Goal: Task Accomplishment & Management: Use online tool/utility

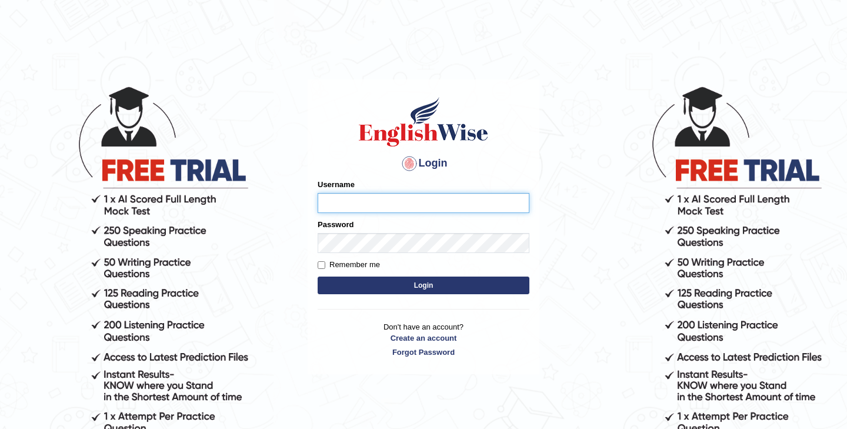
type input "sunainabudhathoki_parramatta"
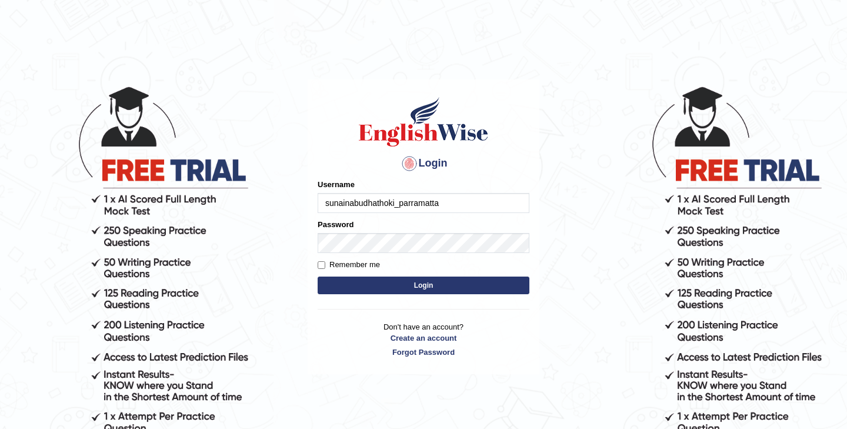
click at [407, 283] on button "Login" at bounding box center [424, 286] width 212 height 18
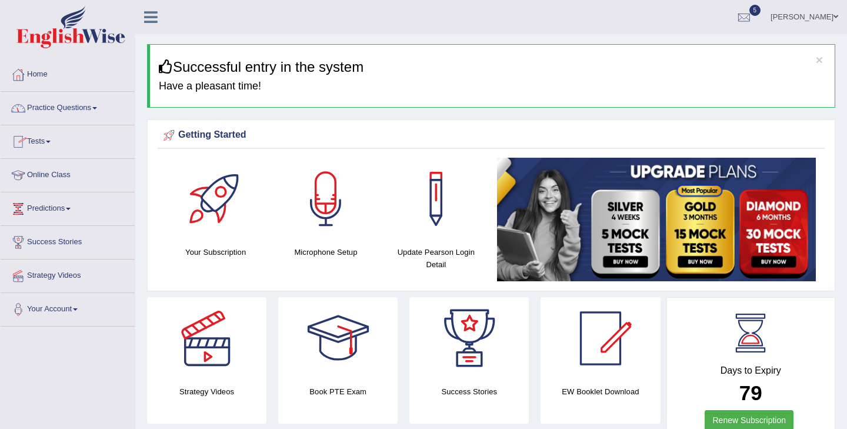
click at [101, 115] on link "Practice Questions" at bounding box center [68, 106] width 134 height 29
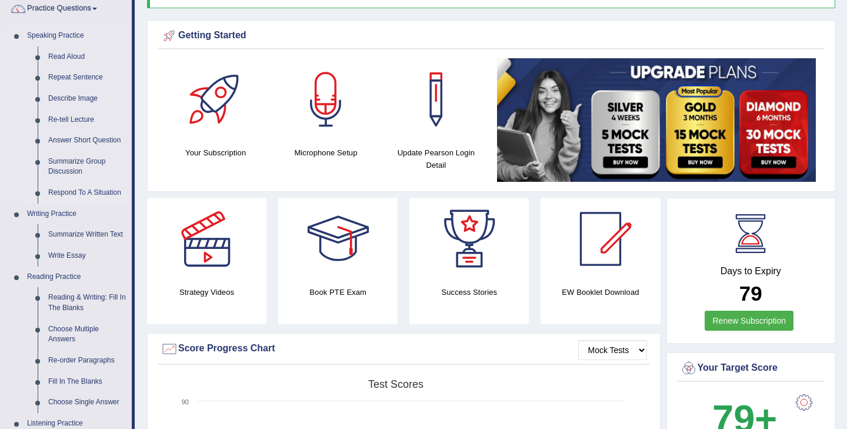
scroll to position [104, 0]
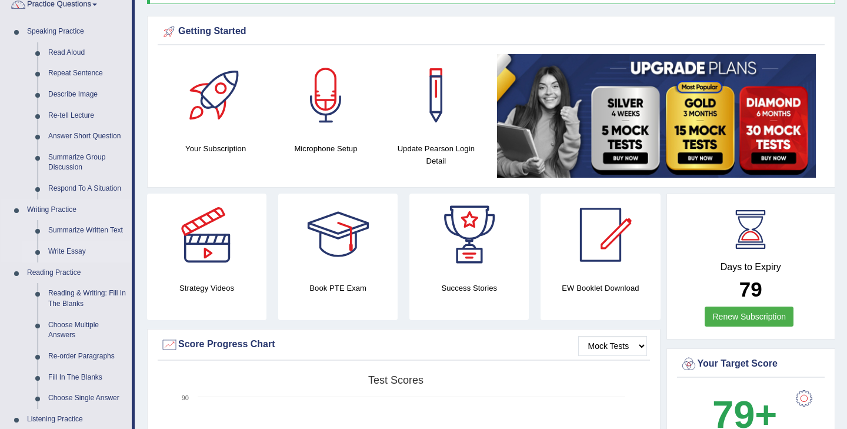
click at [68, 247] on link "Write Essay" at bounding box center [87, 251] width 89 height 21
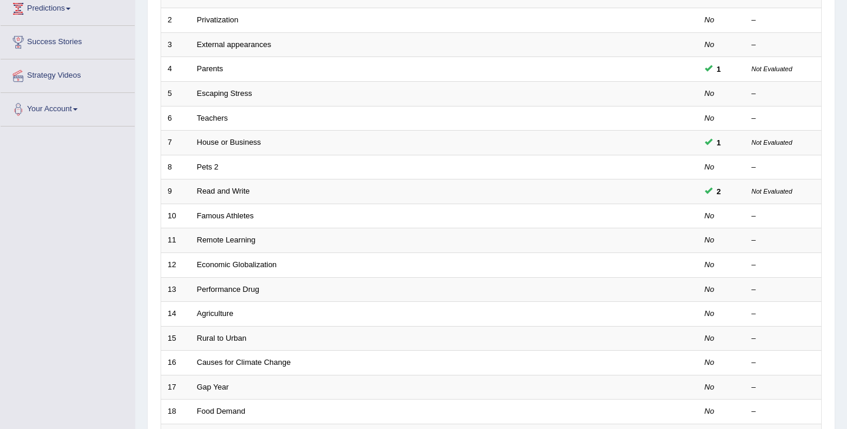
scroll to position [205, 0]
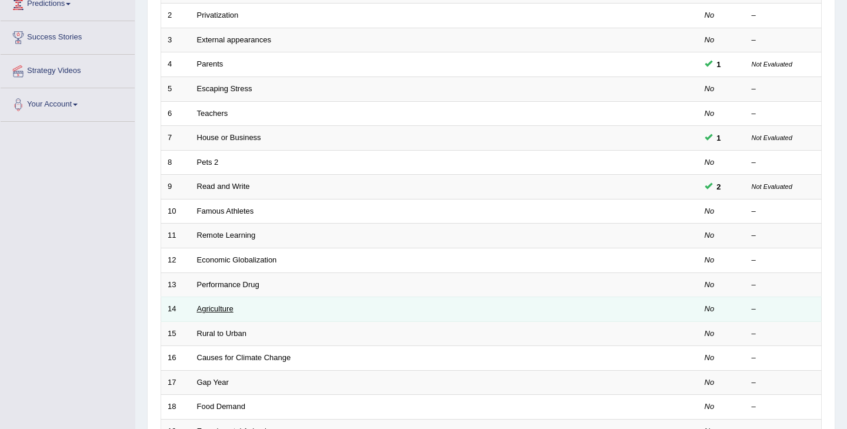
click at [228, 309] on link "Agriculture" at bounding box center [215, 308] width 36 height 9
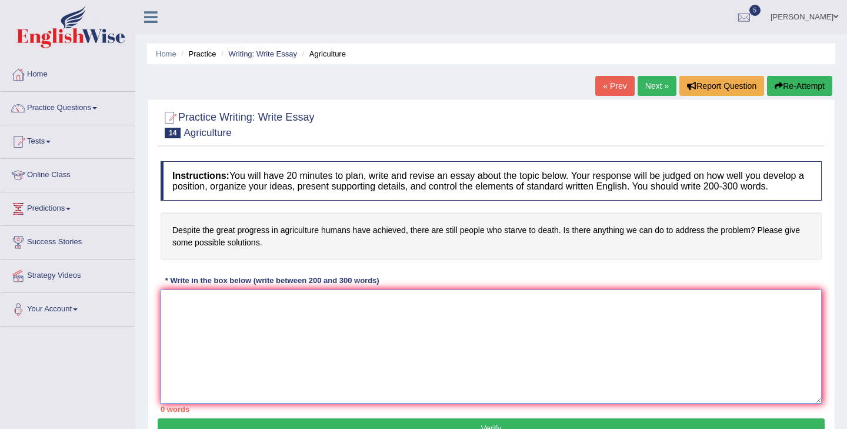
click at [287, 314] on textarea at bounding box center [491, 346] width 661 height 114
paste textarea "In [DATE] rapidly evolving world, one of the most notable transformations is th…"
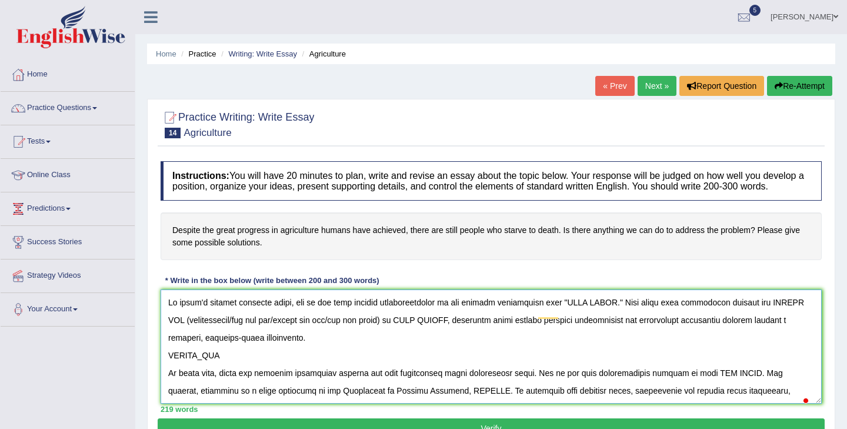
click at [605, 313] on textarea "To enrich screen reader interactions, please activate Accessibility in Grammarl…" at bounding box center [491, 346] width 661 height 114
type textarea "In [DATE] rapidly evolving world, one of the most notable transformations is th…"
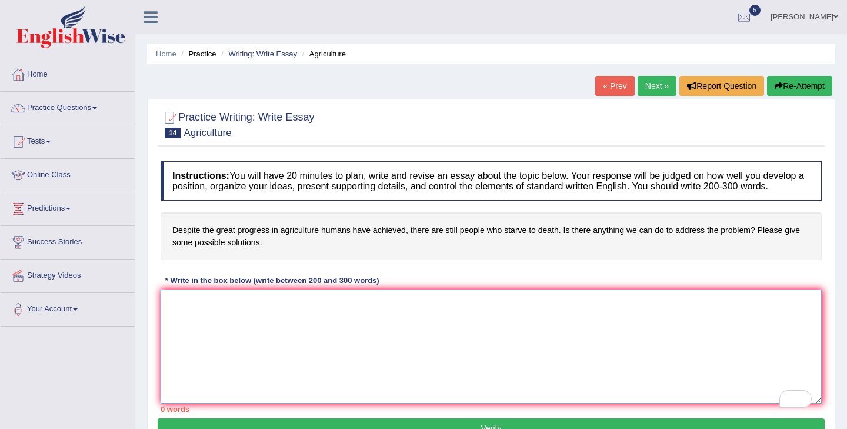
click at [191, 315] on textarea "To enrich screen reader interactions, please activate Accessibility in Grammarl…" at bounding box center [491, 346] width 661 height 114
paste textarea "Many people around the world believe that <Paraphrased Title Sentence>. Some pe…"
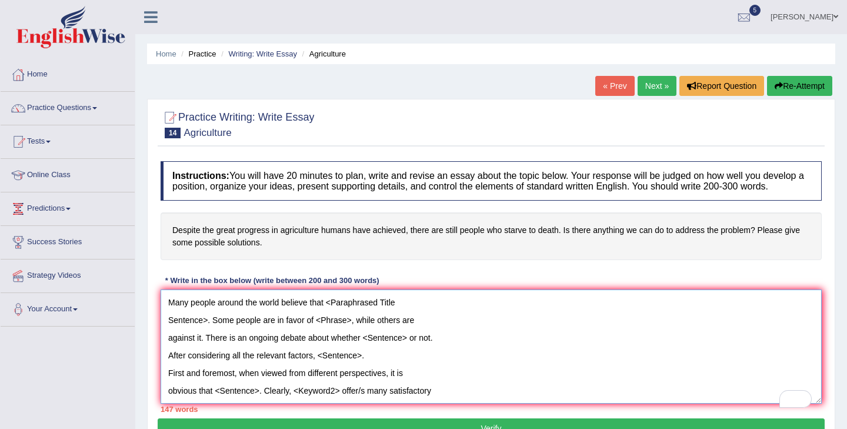
scroll to position [169, 0]
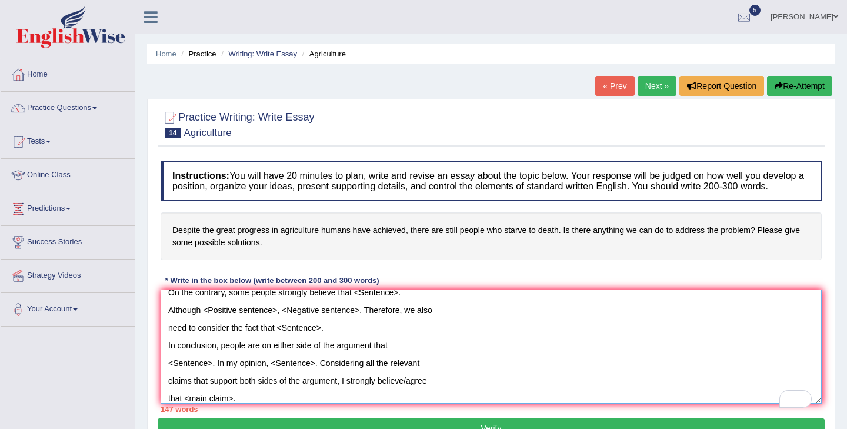
type textarea "Many people around the world believe that <Paraphrased Title Sentence>. Some pe…"
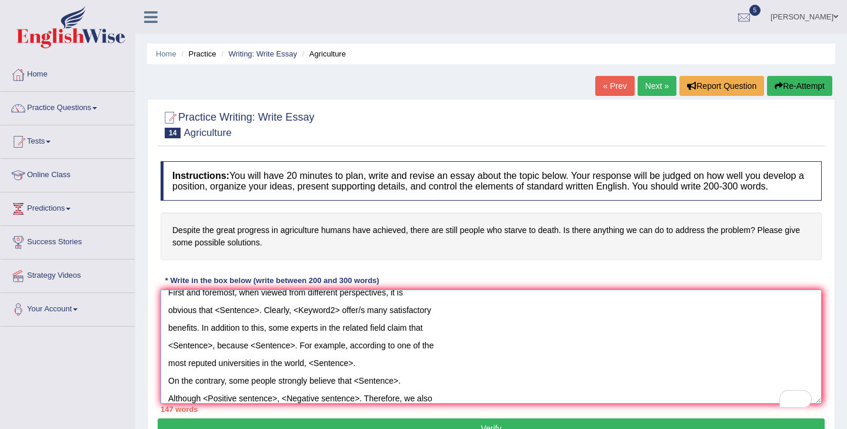
scroll to position [0, 0]
